Goal: Task Accomplishment & Management: Use online tool/utility

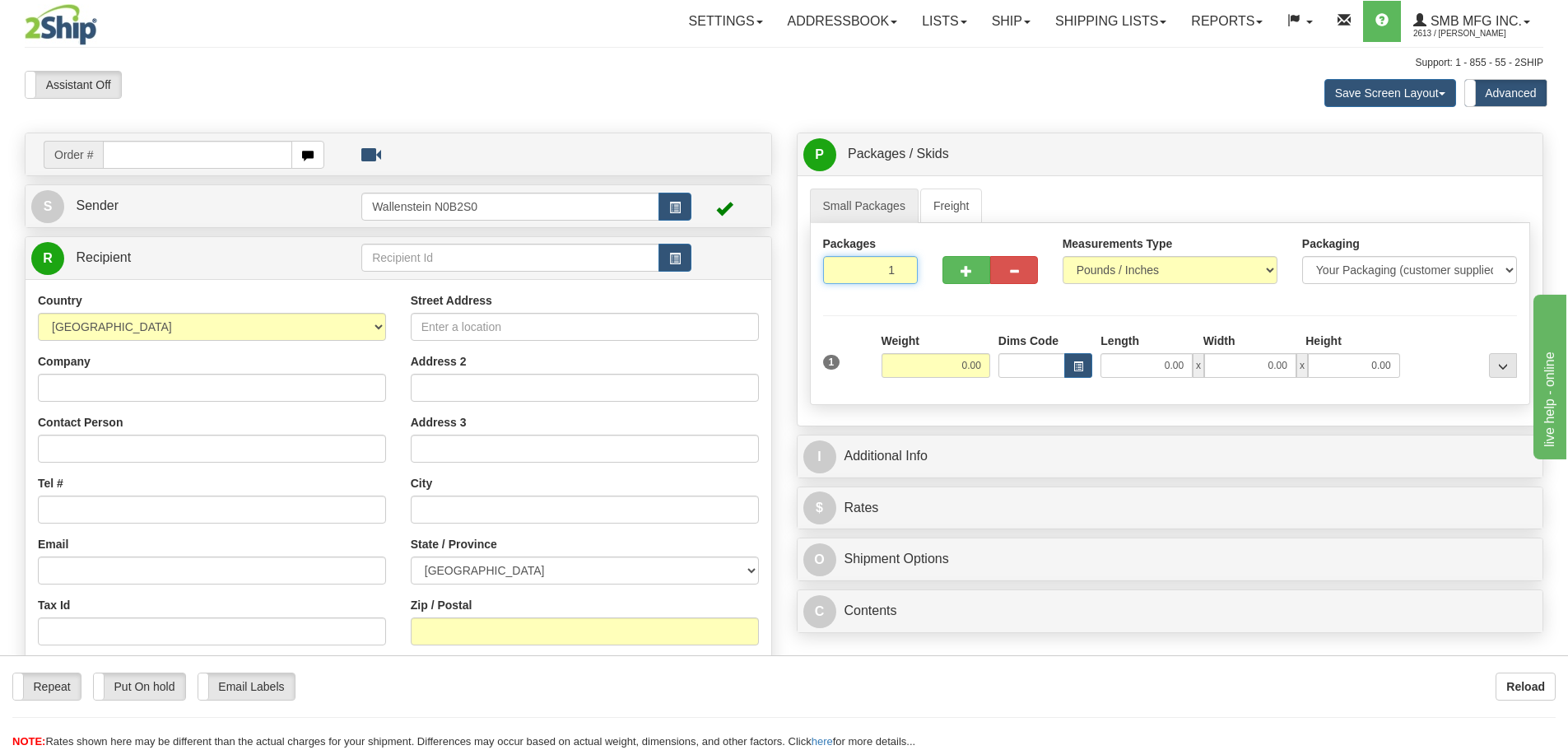
click at [885, 273] on input "1" at bounding box center [871, 270] width 96 height 28
click at [885, 272] on input "1" at bounding box center [871, 270] width 96 height 28
type input "5"
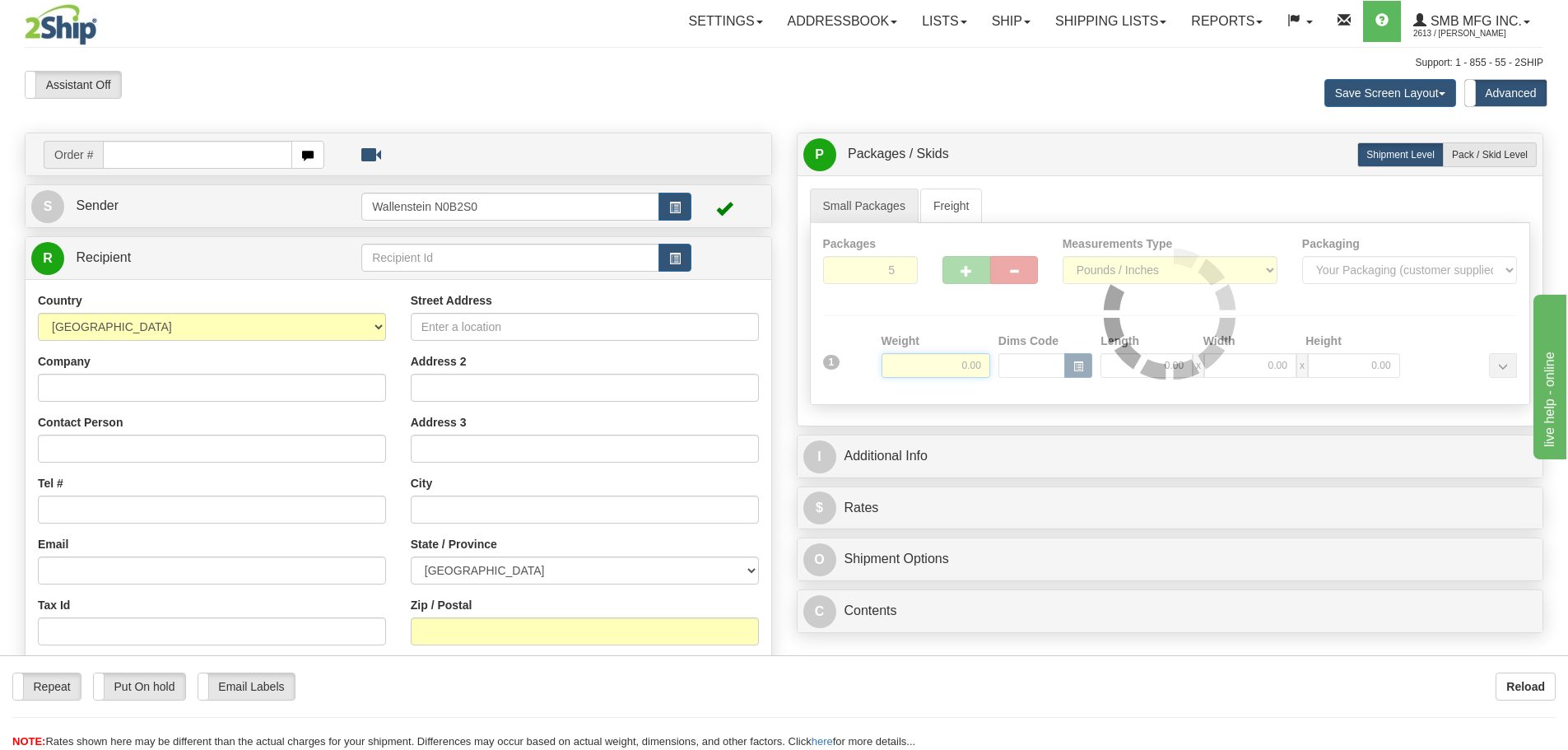
click at [943, 369] on div "Packages 5 1 Measurements Type" at bounding box center [1170, 313] width 721 height 182
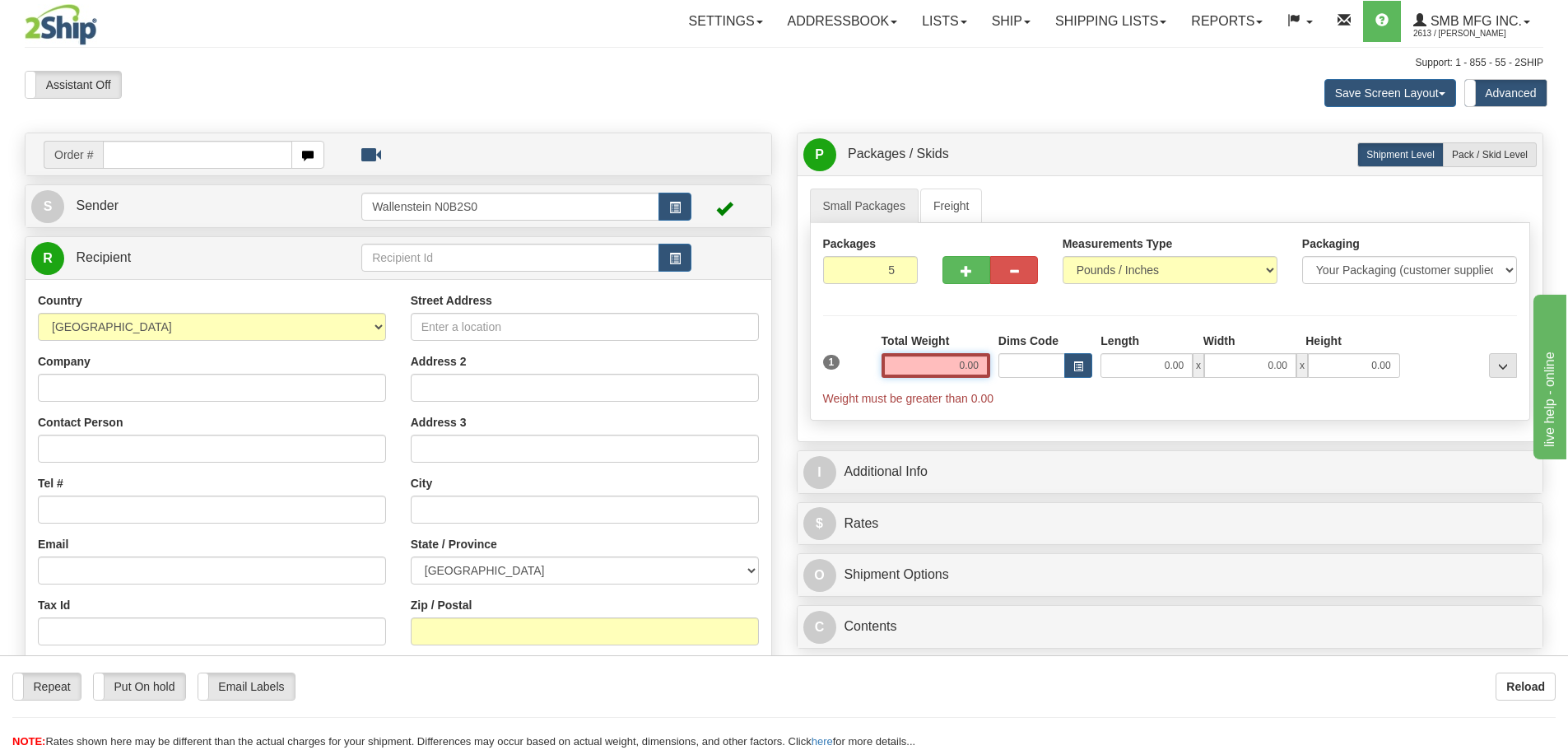
click at [948, 369] on input "0.00" at bounding box center [936, 366] width 109 height 25
click at [948, 369] on input "text" at bounding box center [936, 366] width 109 height 25
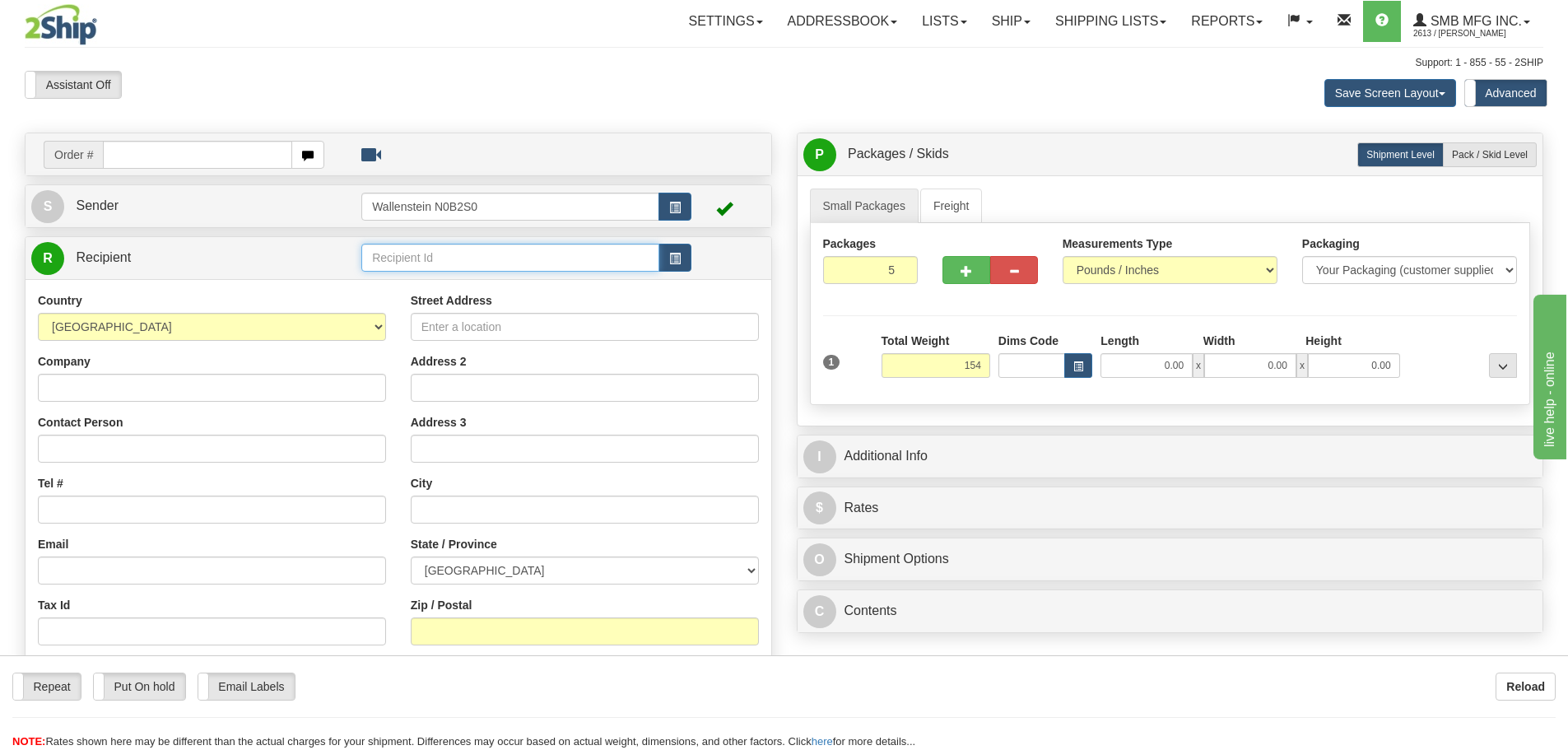
type input "154.00"
click at [386, 261] on input "text" at bounding box center [510, 258] width 298 height 28
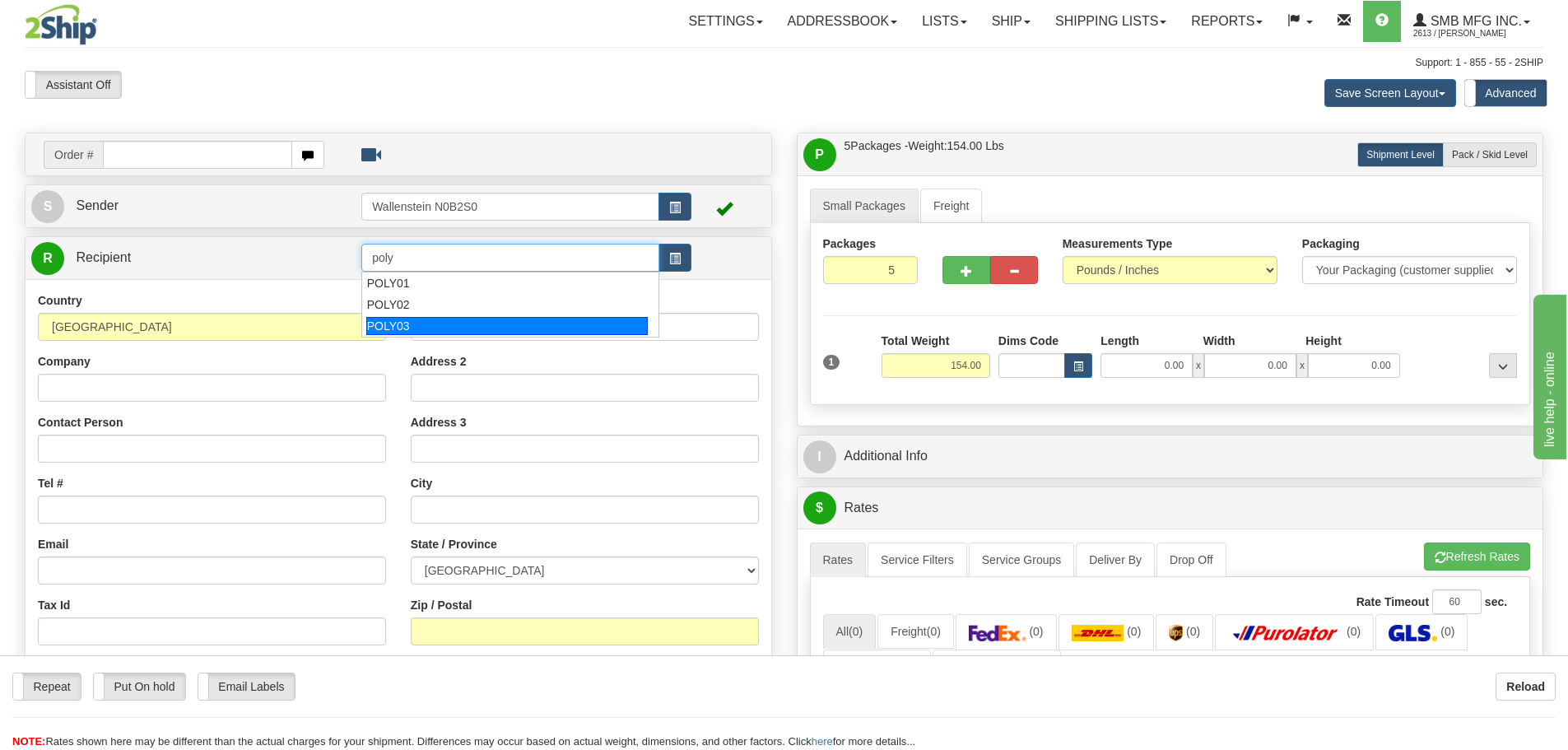
click at [391, 323] on div "POLY03" at bounding box center [508, 326] width 282 height 18
type input "POLY03"
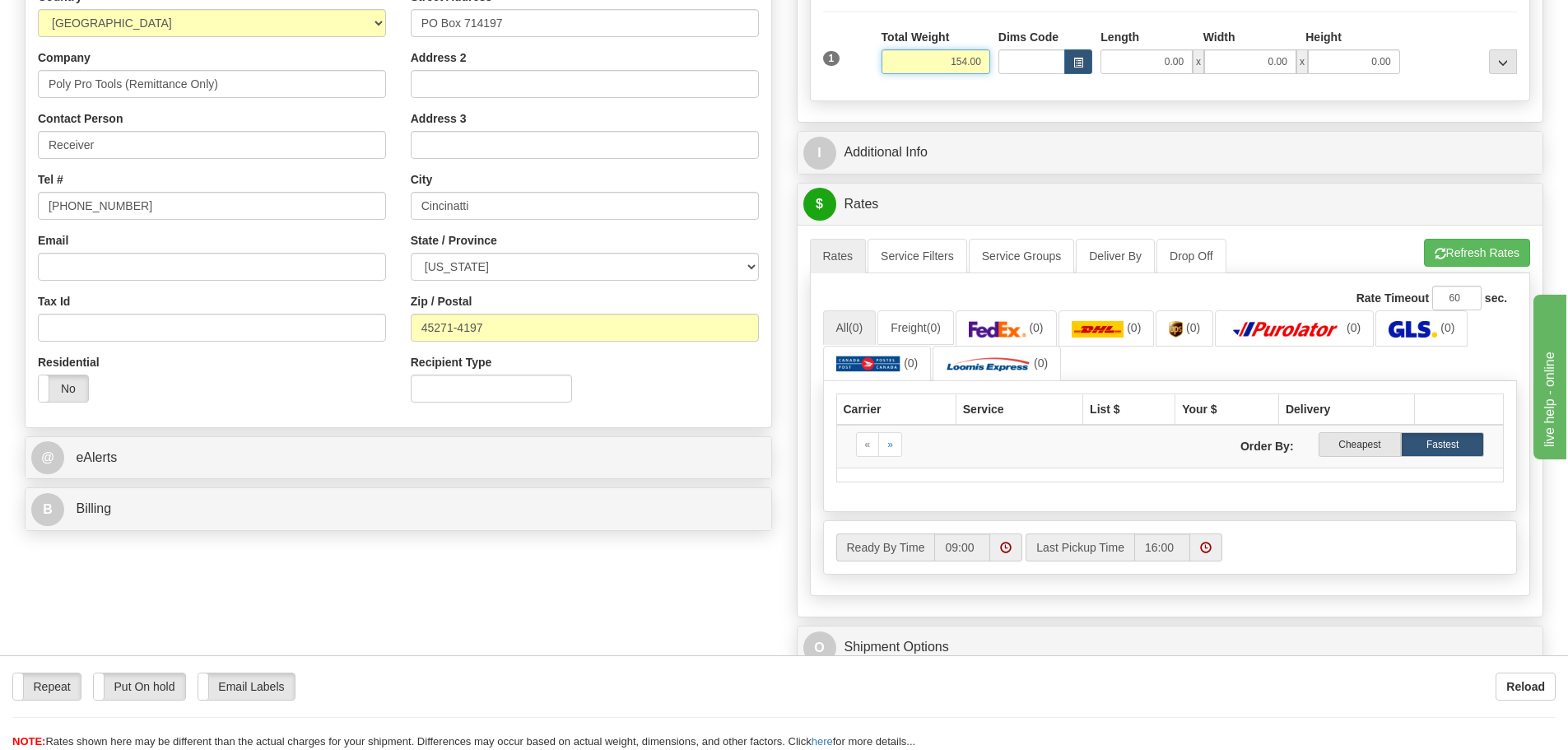
scroll to position [330, 0]
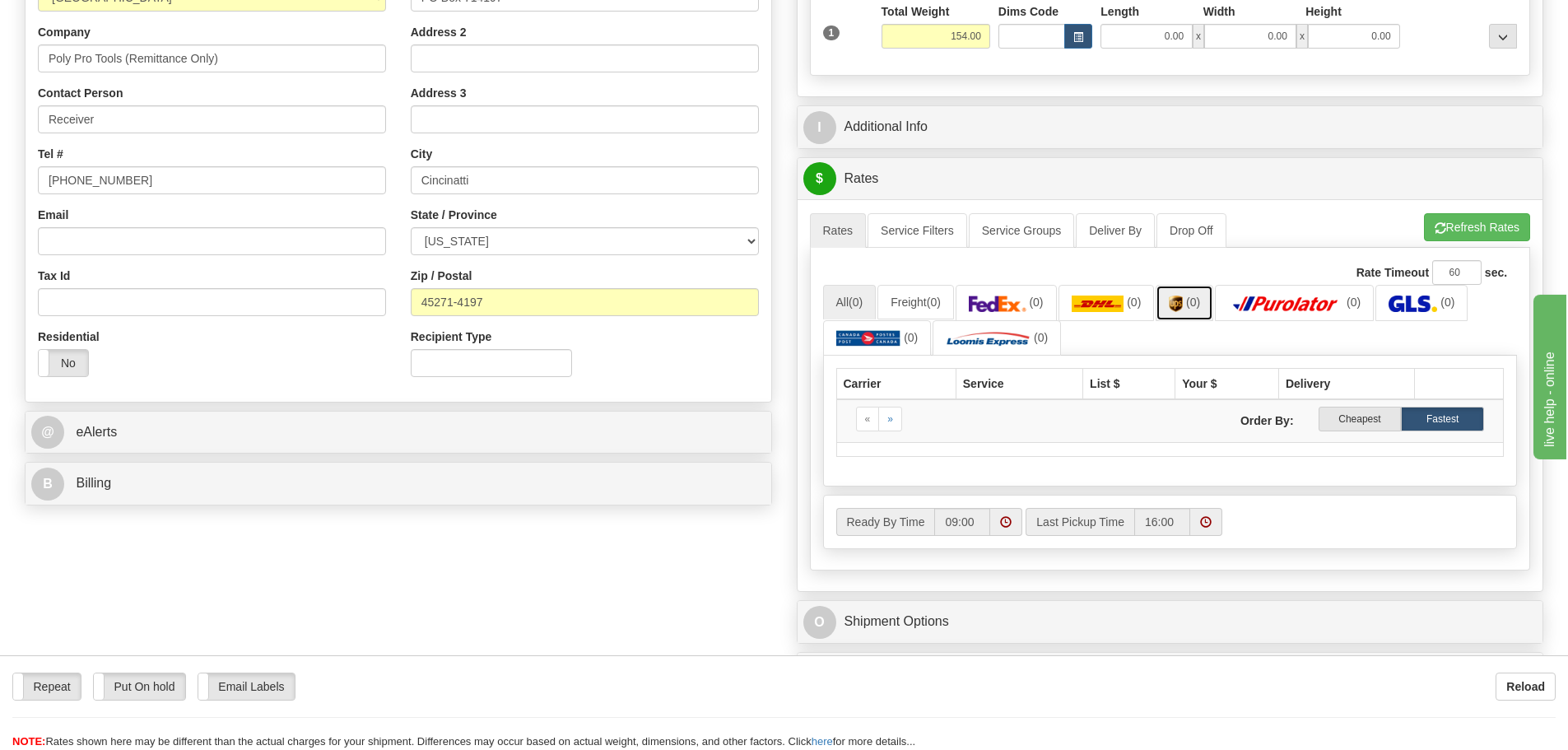
click at [1190, 300] on link "(0)" at bounding box center [1184, 302] width 58 height 35
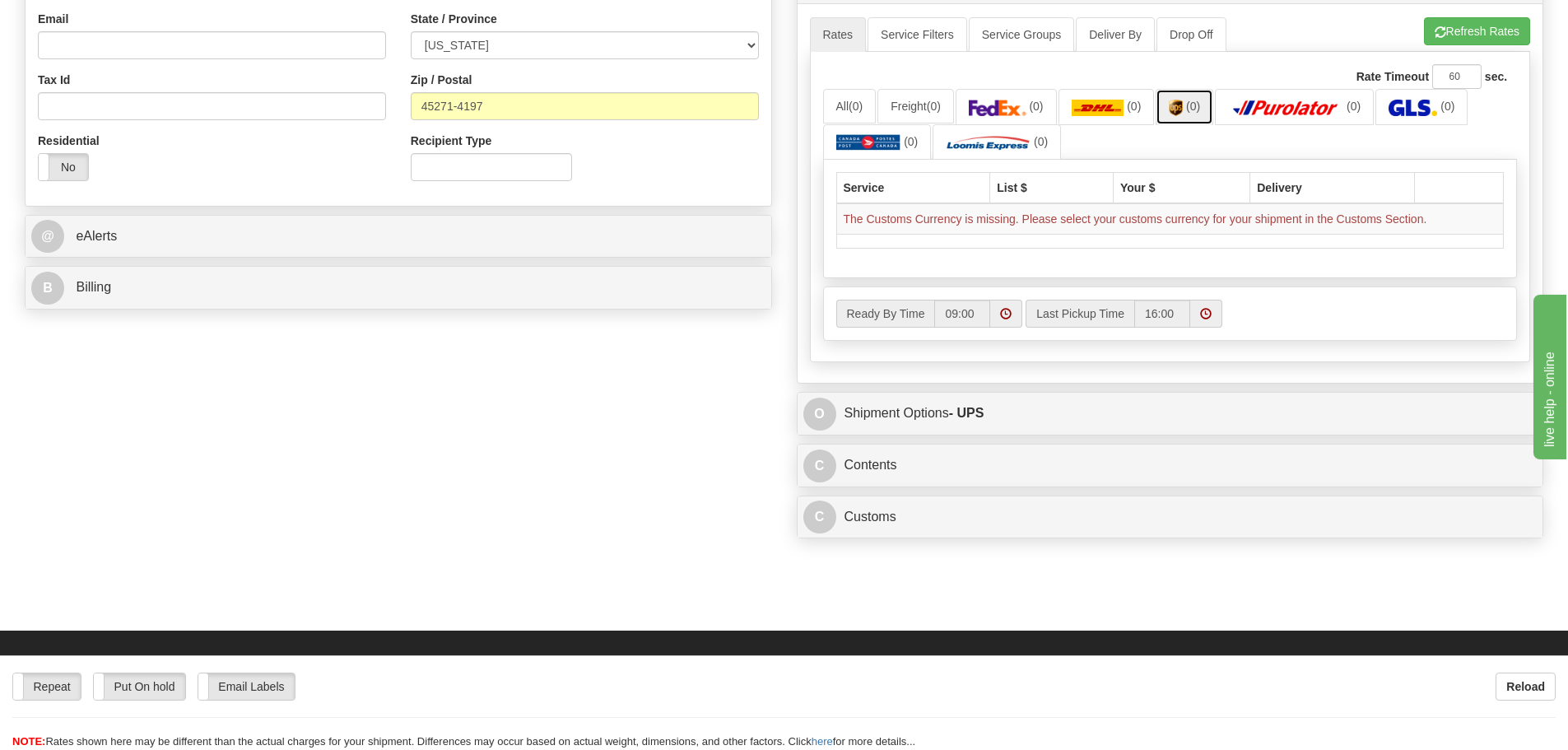
scroll to position [576, 0]
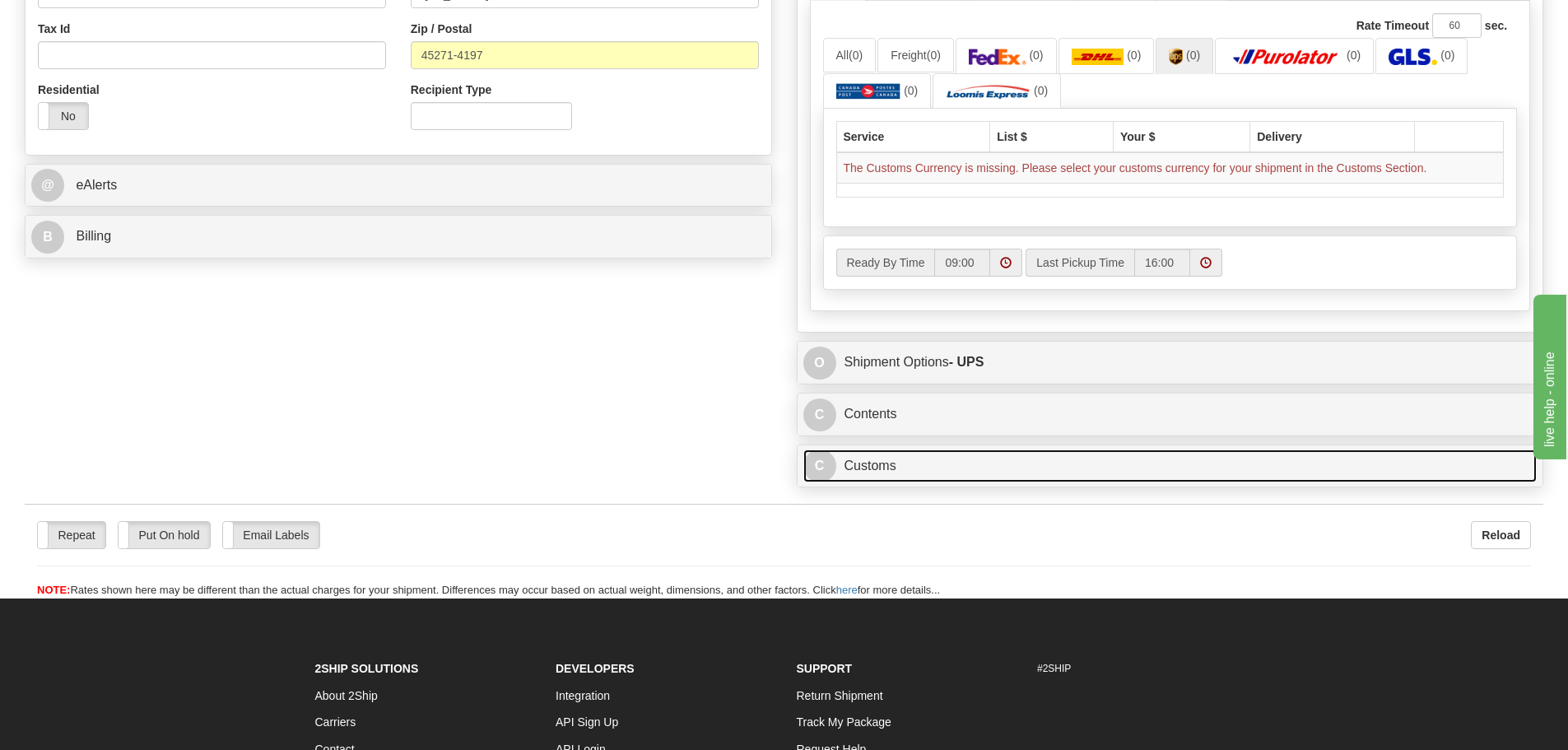
click at [964, 467] on link "C Customs" at bounding box center [1170, 466] width 734 height 34
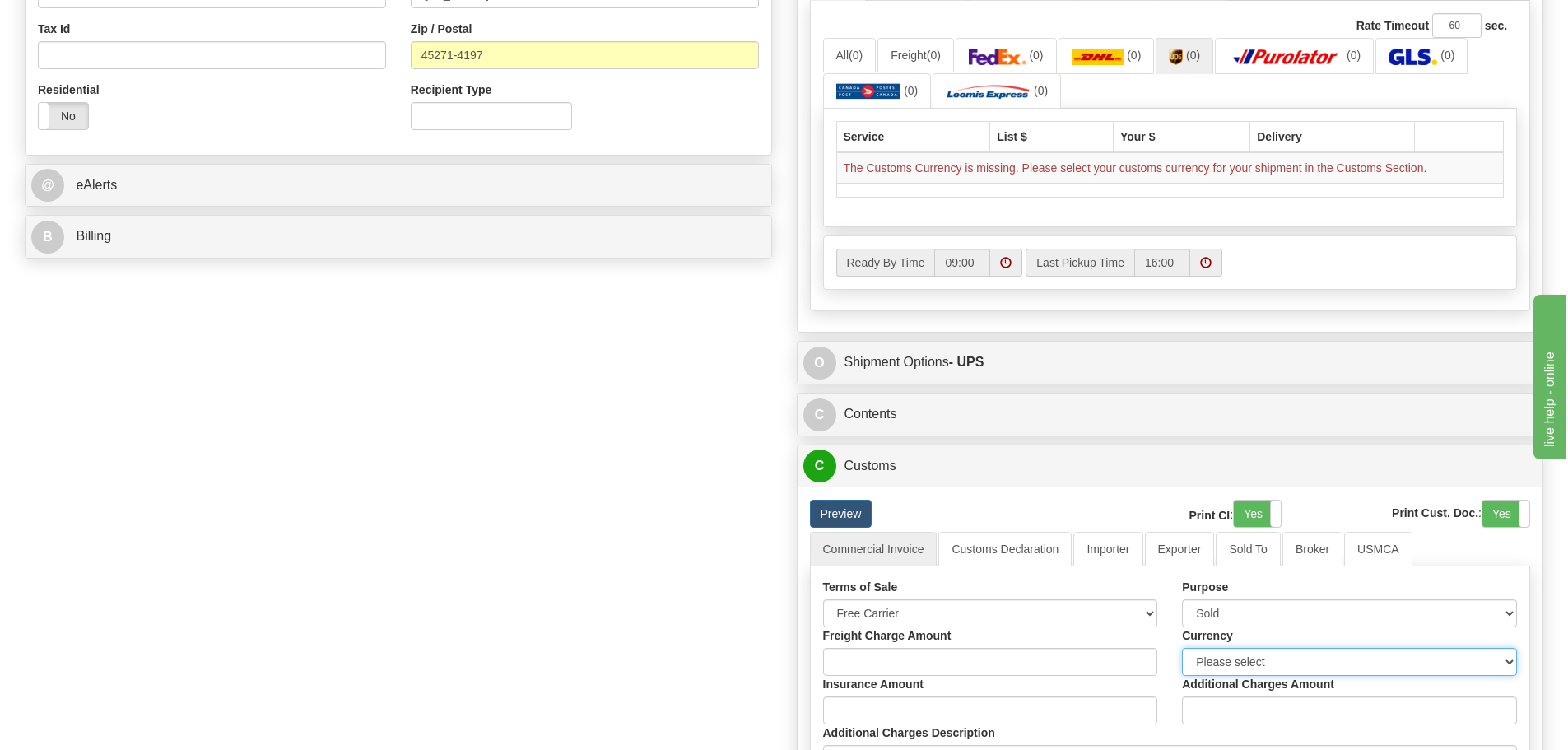
click at [1248, 662] on select "Please select CAD USD EUR ZAR [PERSON_NAME] ARN AUD AUS AWG BBD BFR BGN BHD BMD…" at bounding box center [1350, 662] width 335 height 28
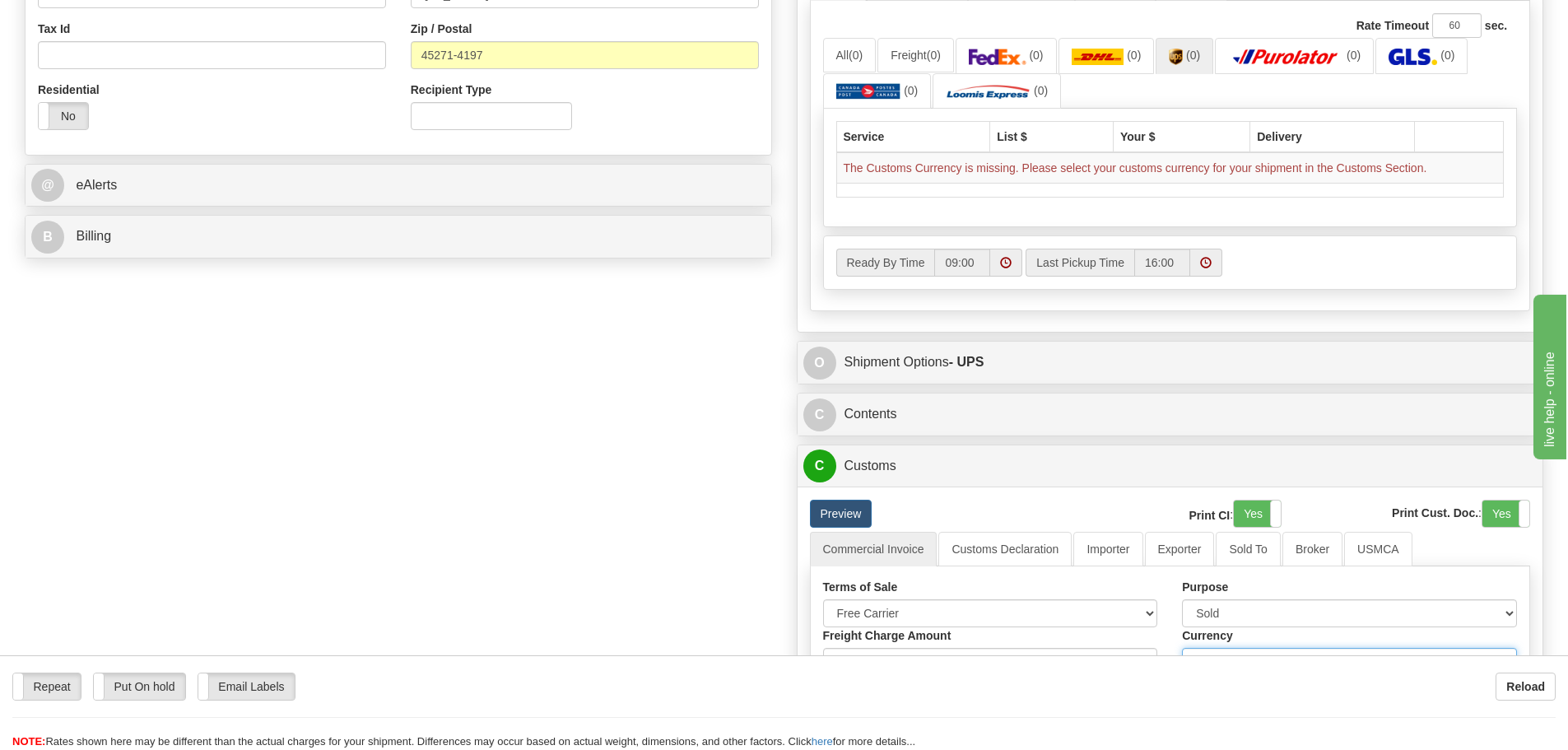
select select "0"
click at [1182, 648] on select "Please select CAD USD EUR ZAR [PERSON_NAME] ARN AUD AUS AWG BBD BFR BGN BHD BMD…" at bounding box center [1350, 662] width 335 height 28
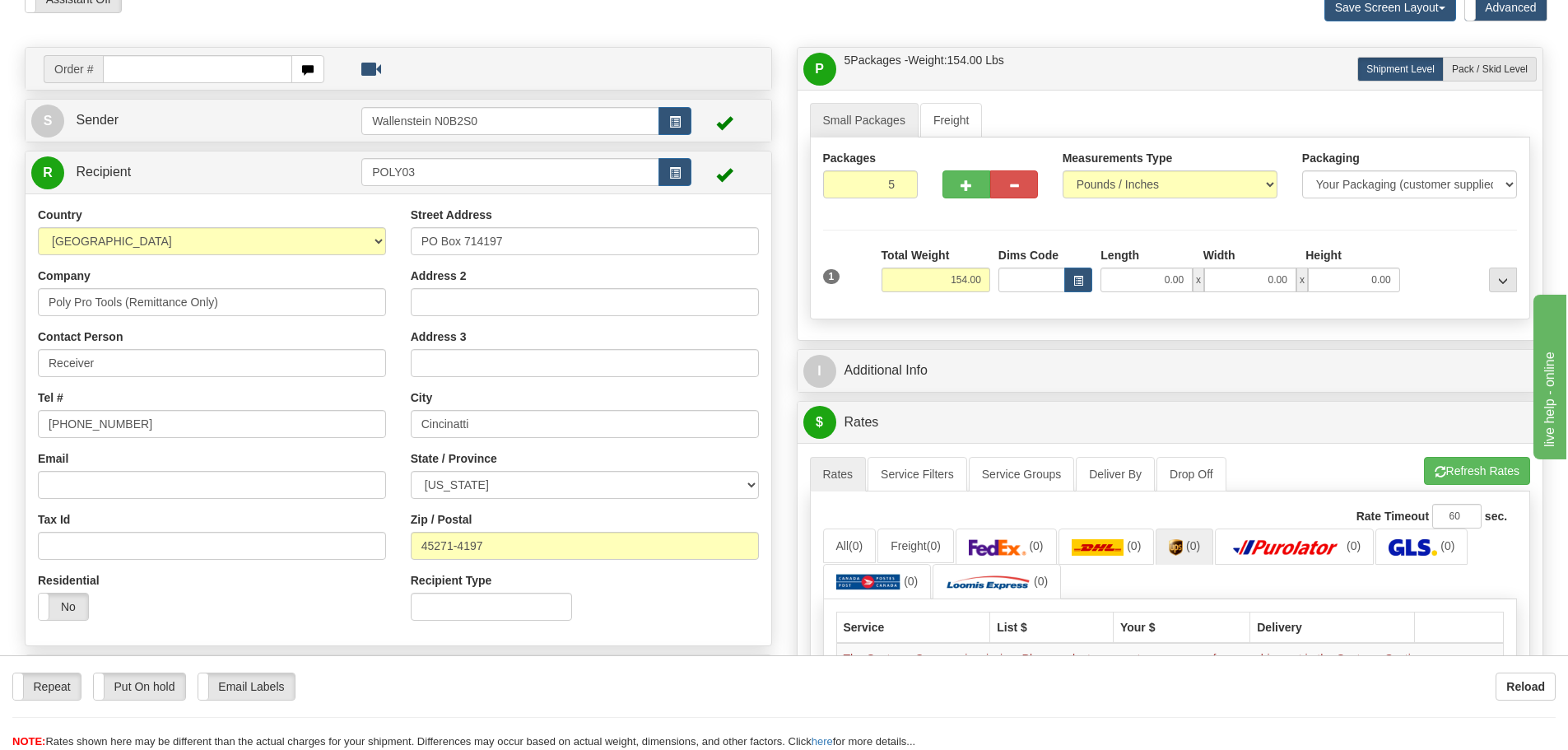
scroll to position [0, 0]
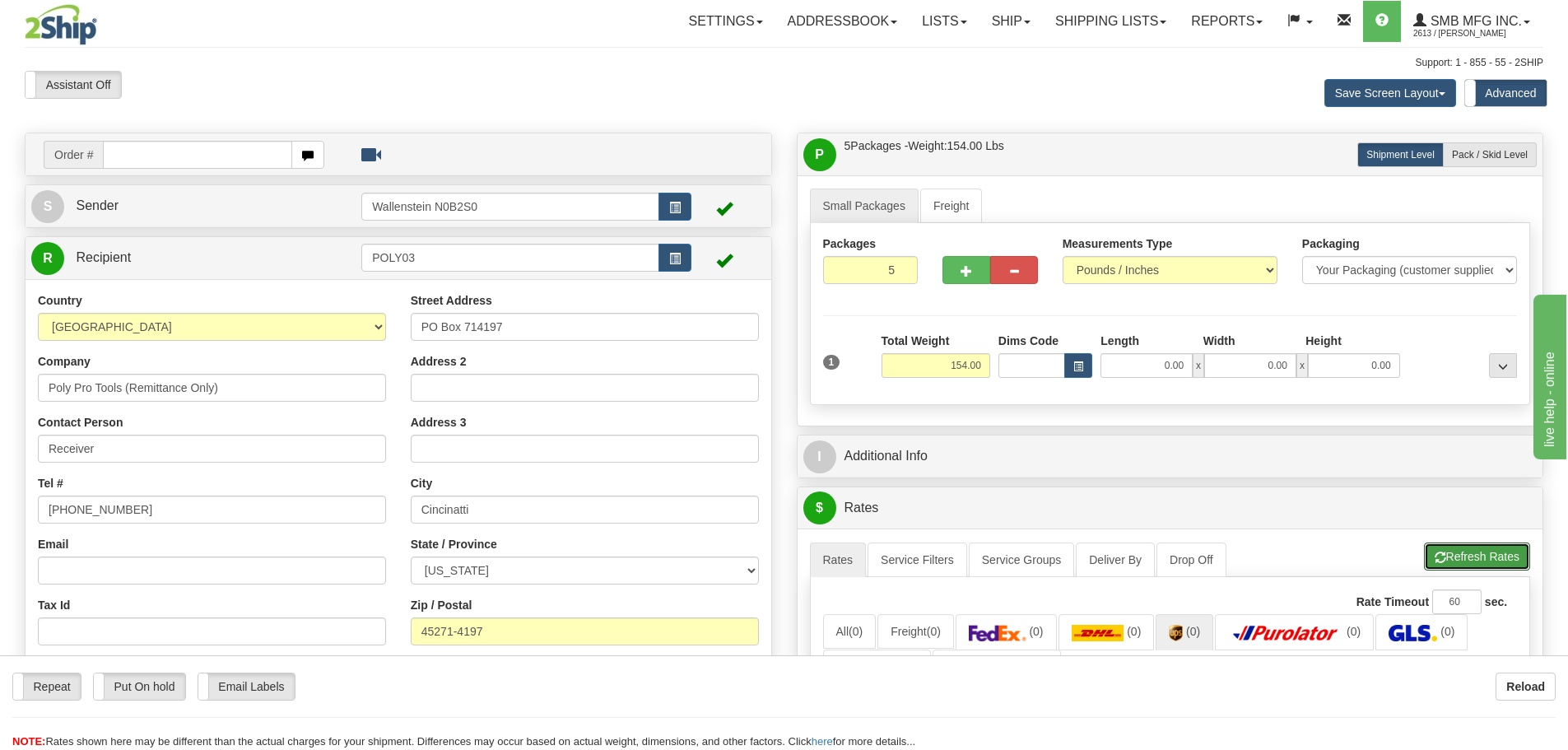
click at [1461, 552] on button "Refresh Rates" at bounding box center [1477, 557] width 106 height 28
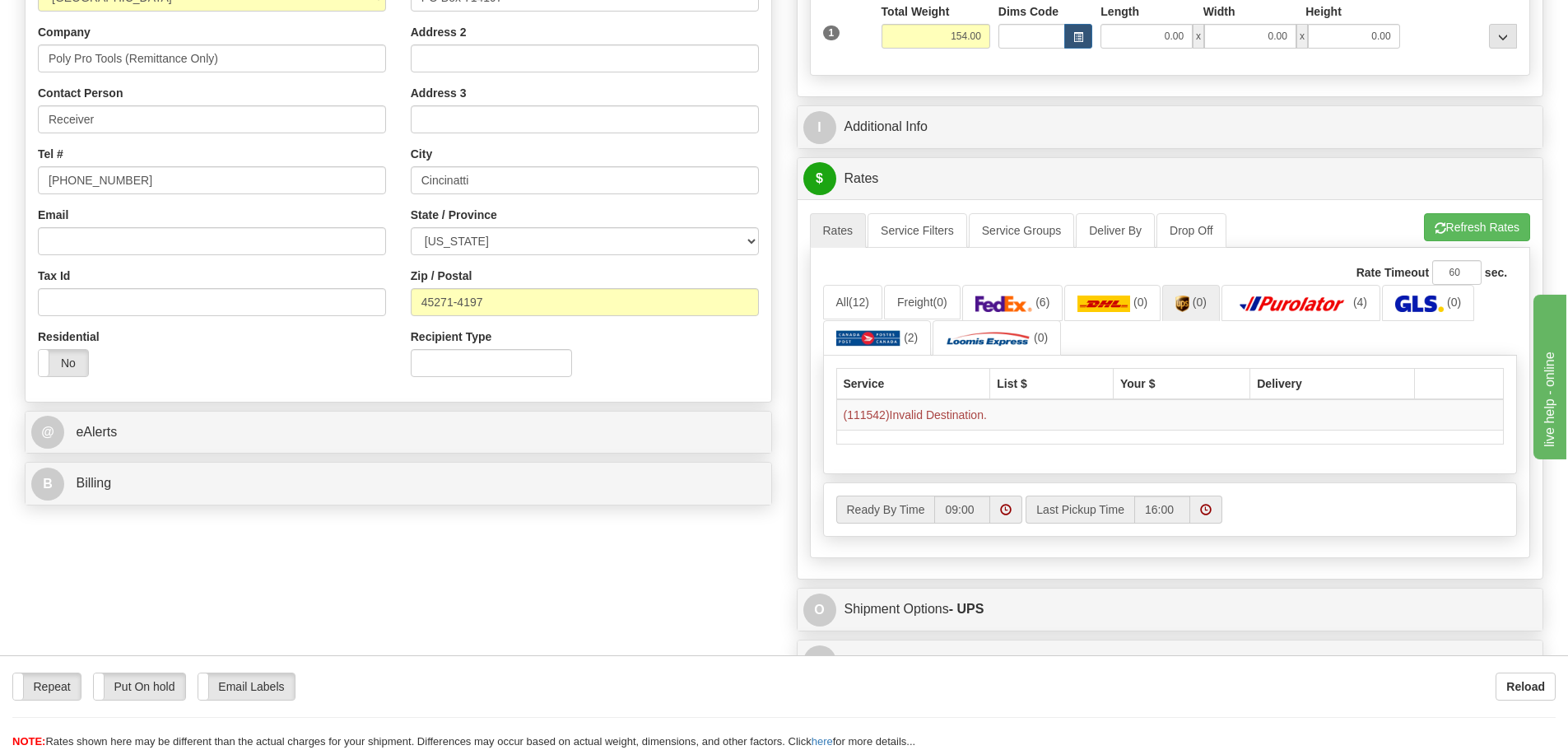
scroll to position [247, 0]
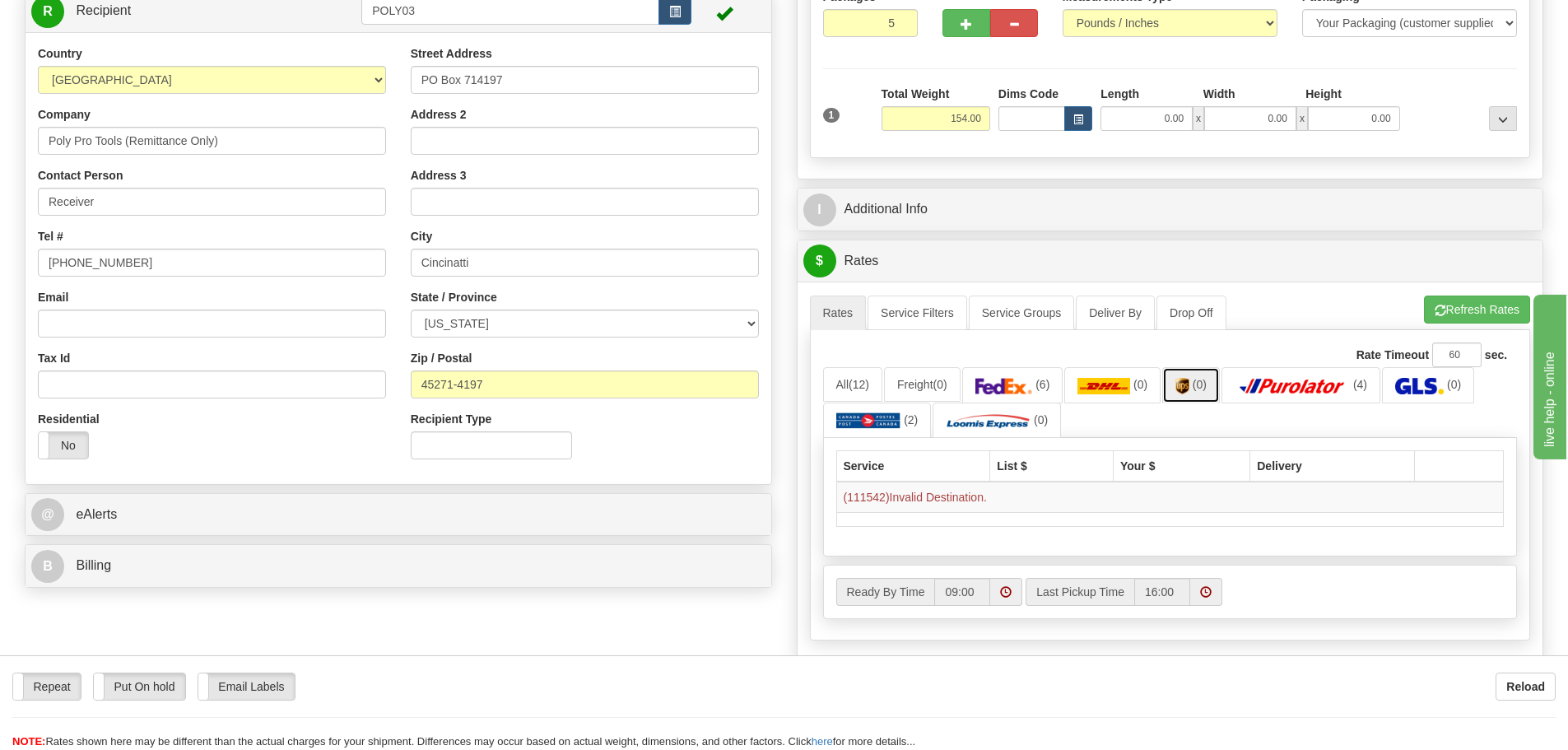
click at [1200, 385] on span "(0)" at bounding box center [1199, 384] width 14 height 13
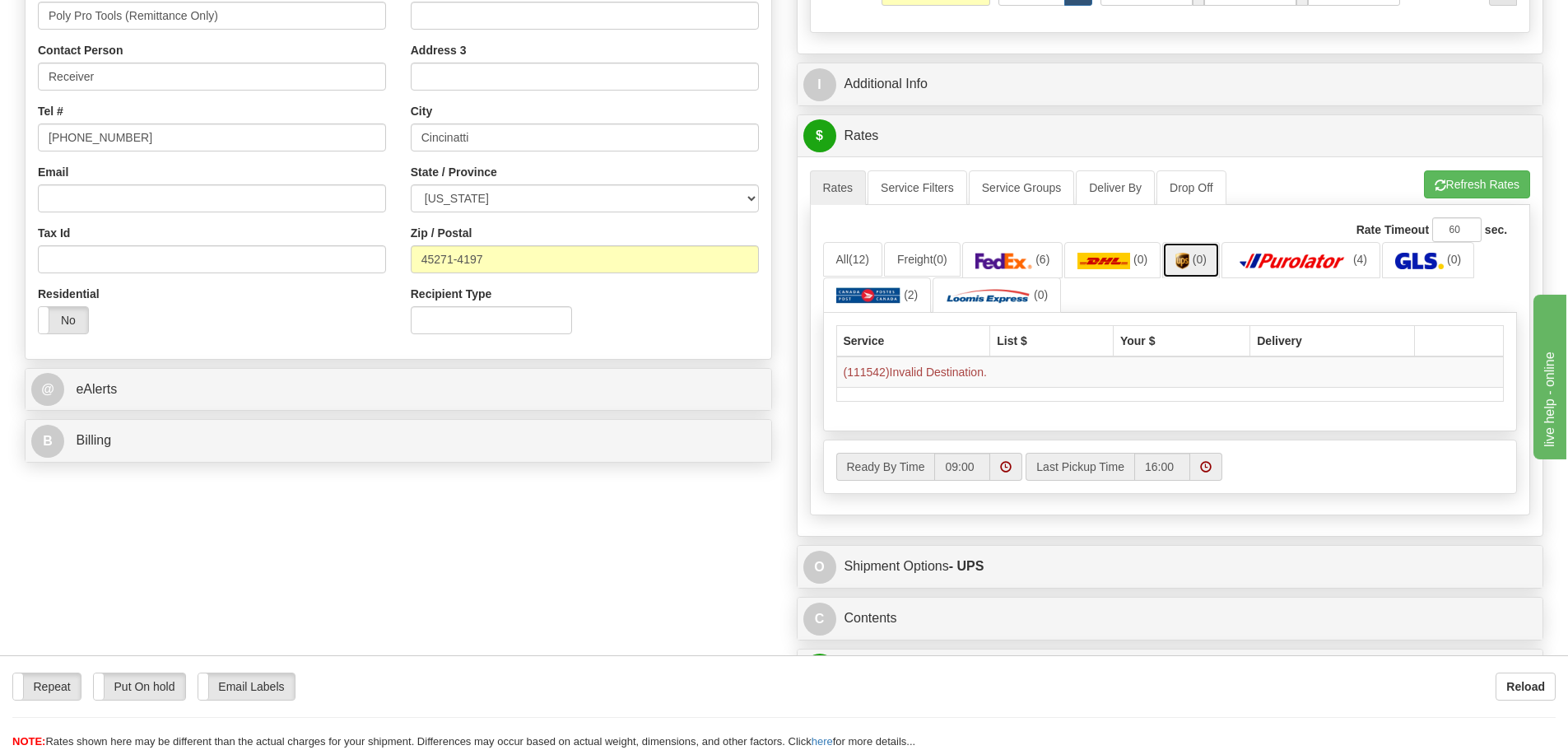
scroll to position [330, 0]
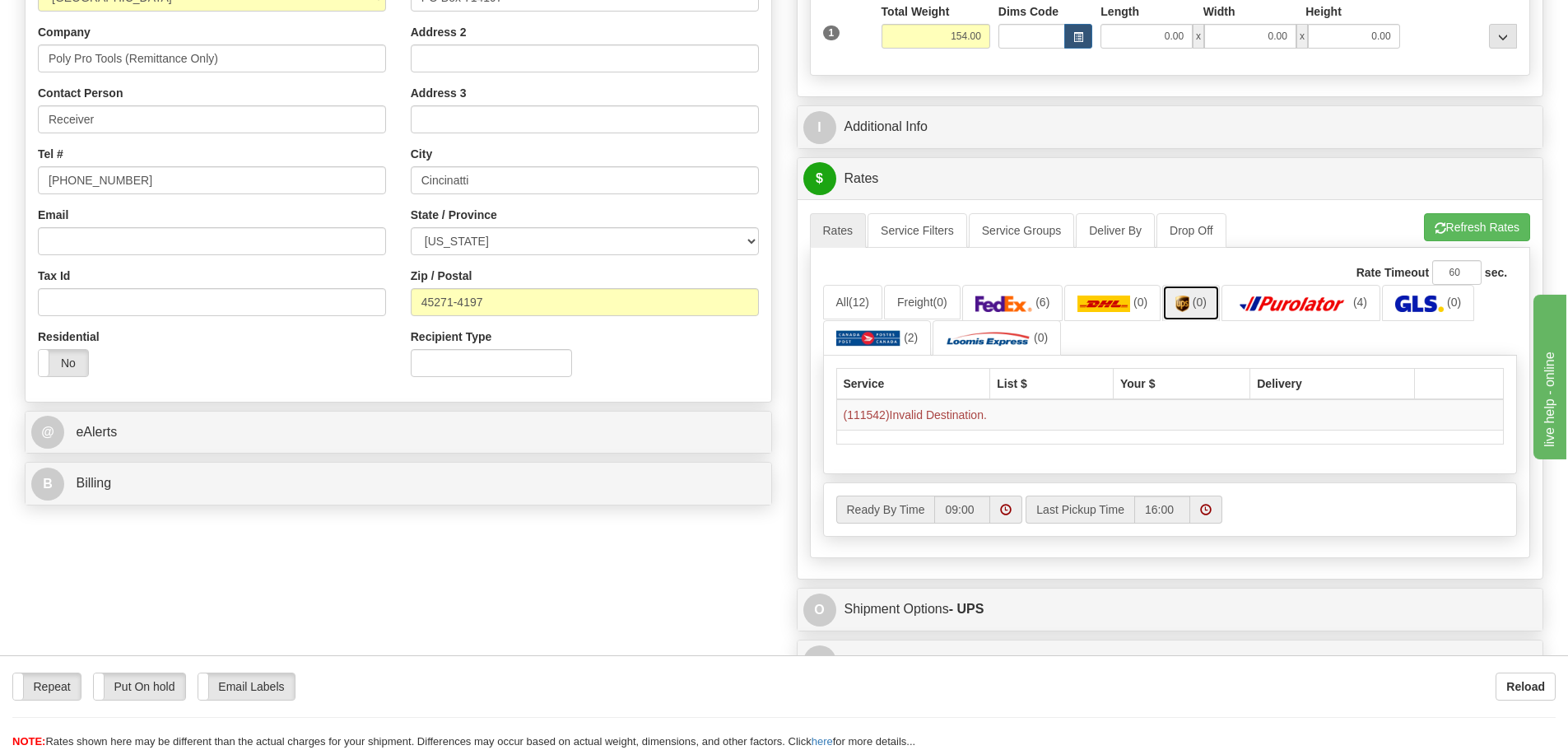
click at [1199, 296] on link "(0)" at bounding box center [1191, 302] width 58 height 35
click at [855, 302] on span "(12)" at bounding box center [859, 302] width 21 height 13
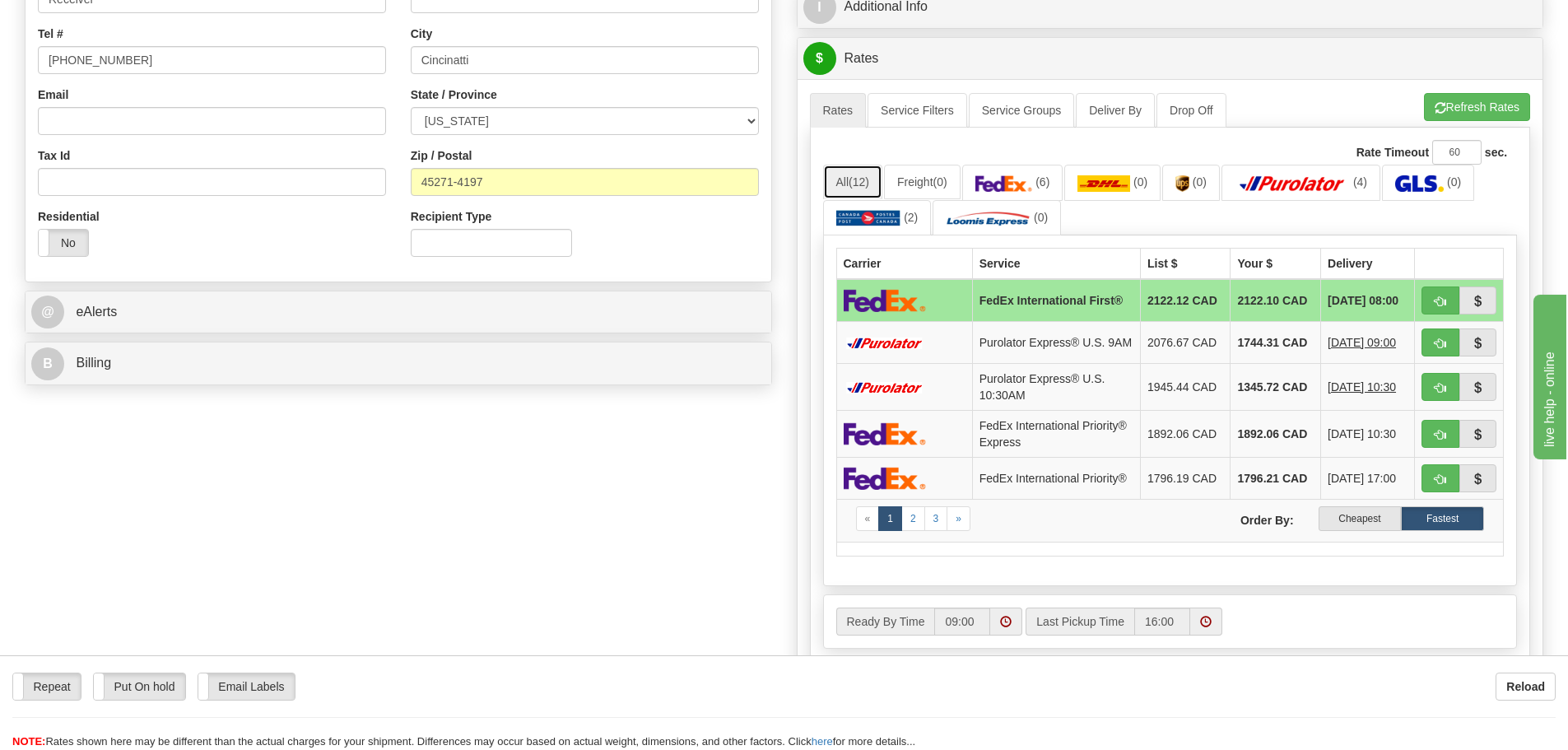
scroll to position [493, 0]
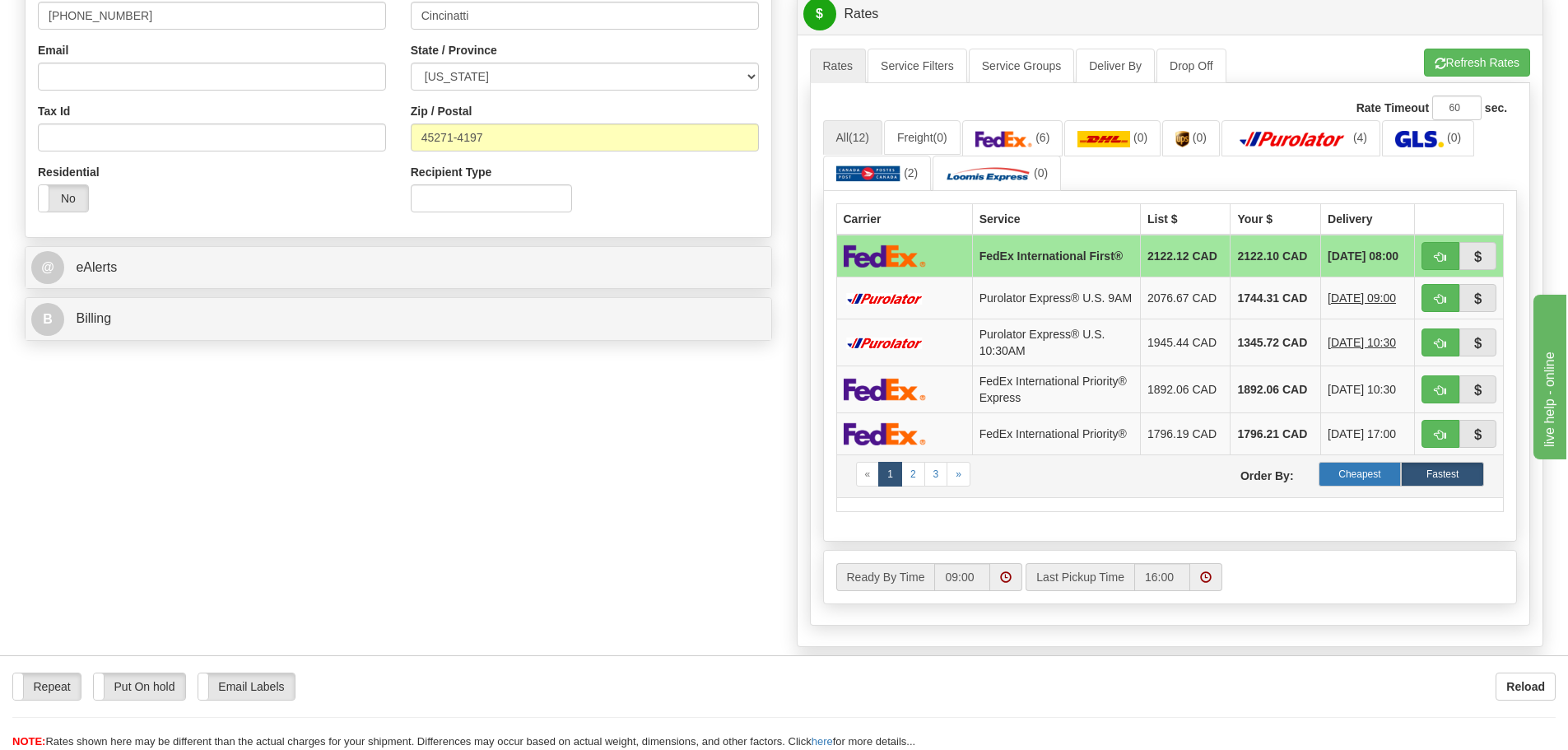
click at [1353, 479] on label "Cheapest" at bounding box center [1361, 473] width 83 height 25
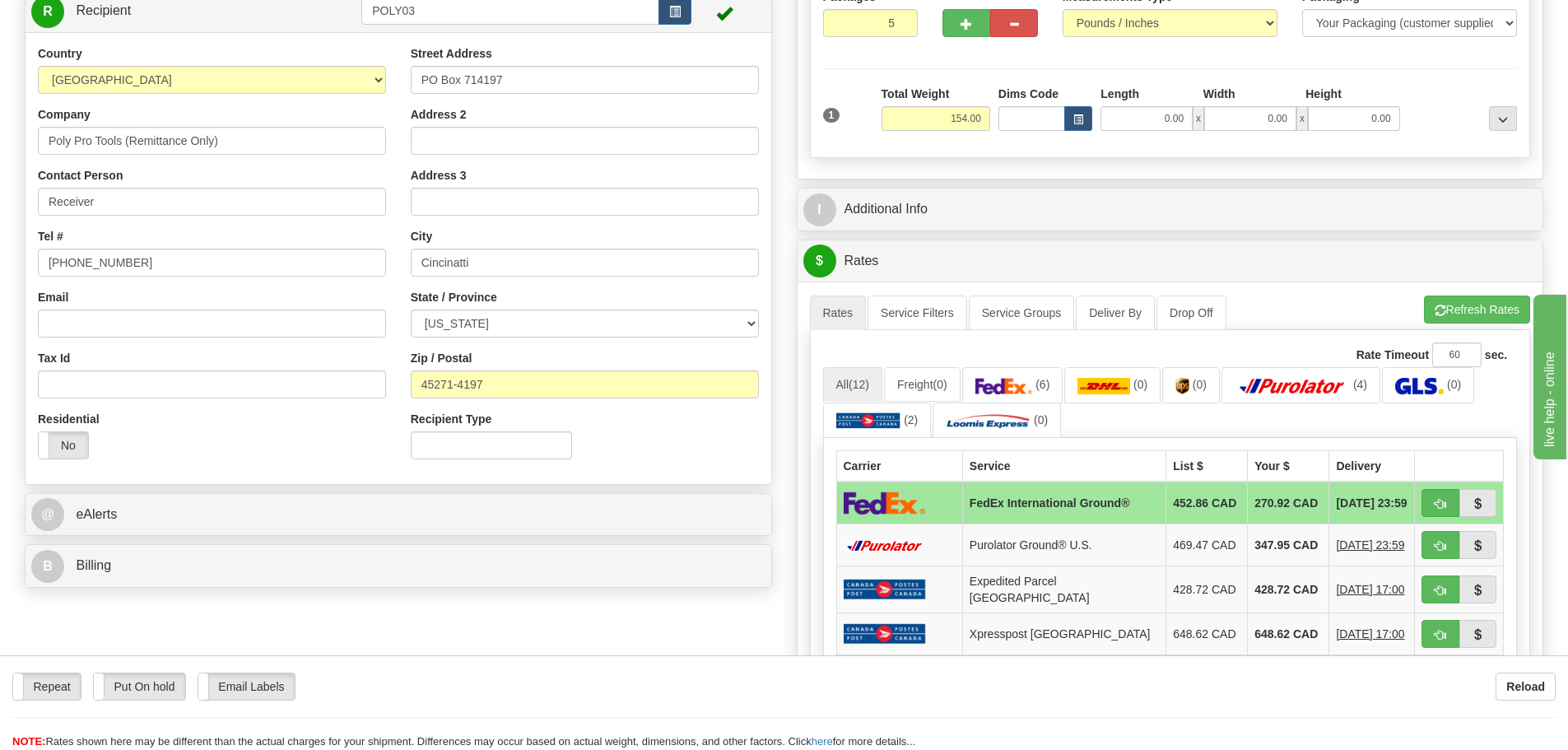
scroll to position [330, 0]
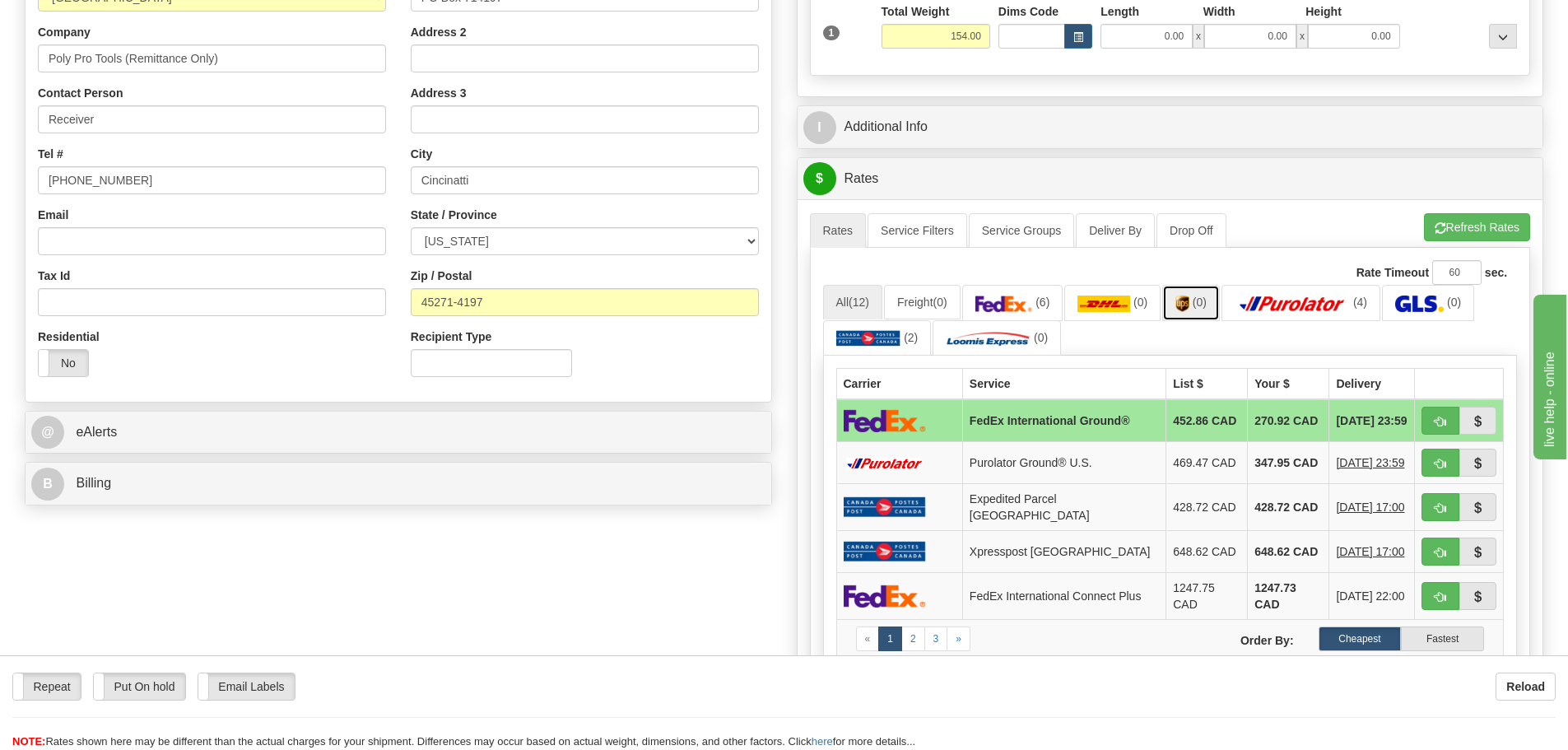
click at [1189, 304] on img at bounding box center [1182, 303] width 14 height 16
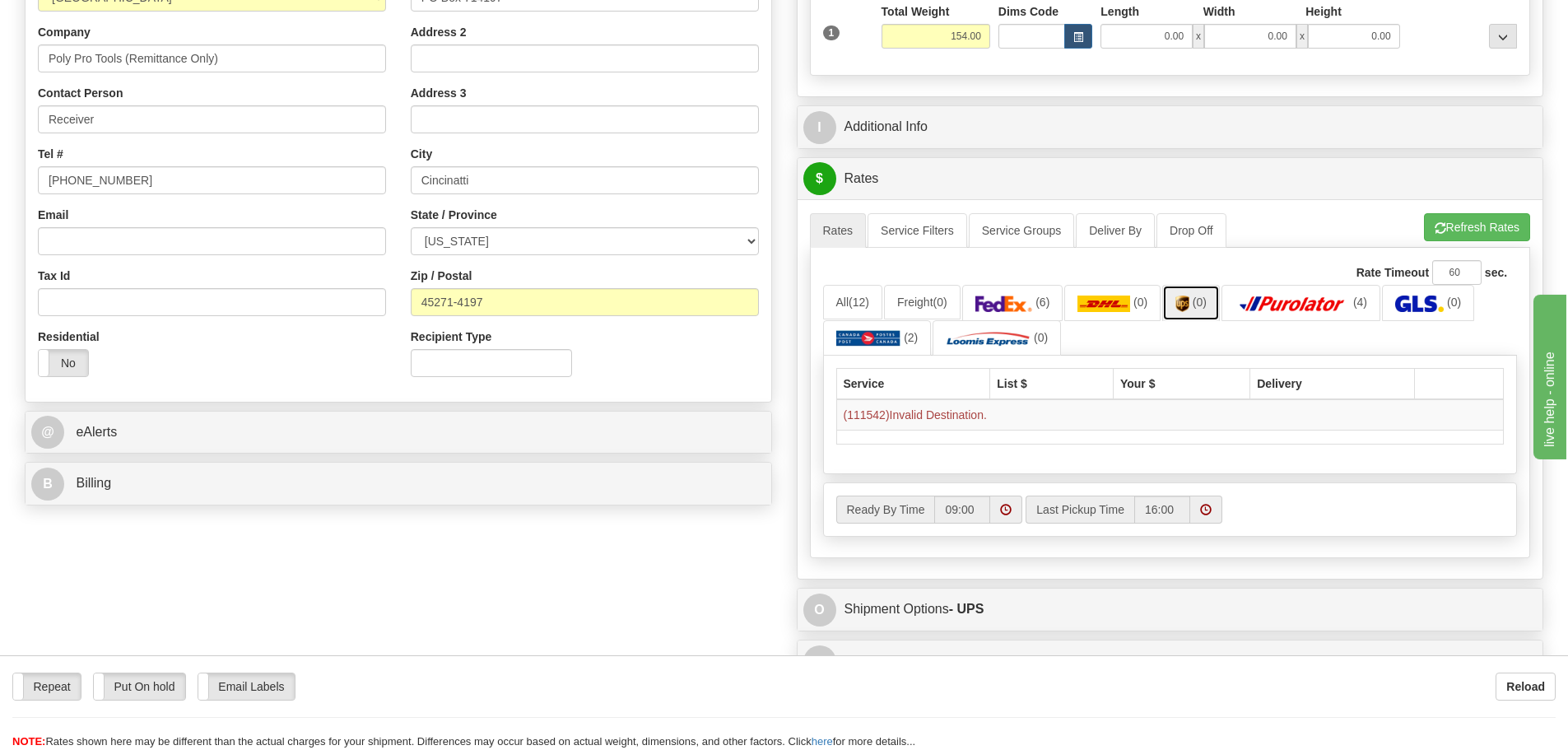
click at [1190, 304] on img at bounding box center [1182, 303] width 14 height 16
click at [852, 298] on span "(12)" at bounding box center [859, 302] width 21 height 13
